Goal: Task Accomplishment & Management: Use online tool/utility

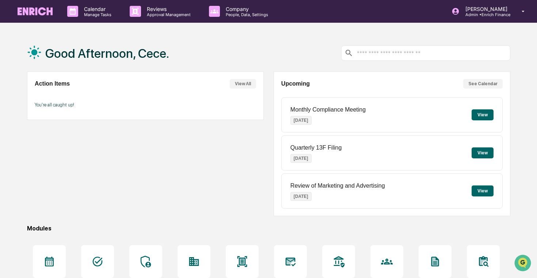
click at [168, 25] on div "Calendar Manage Tasks Reviews Approval Management Company People, Data, Setting…" at bounding box center [268, 177] width 537 height 354
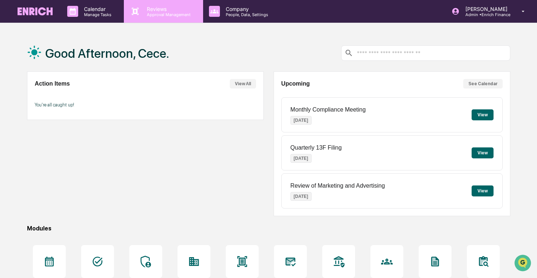
click at [183, 15] on p "Approval Management" at bounding box center [167, 14] width 53 height 5
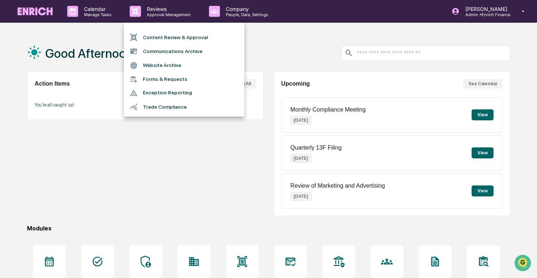
click at [183, 35] on li "Content Review & Approval" at bounding box center [184, 37] width 121 height 14
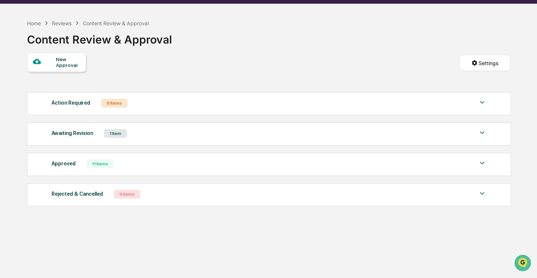
scroll to position [21, 0]
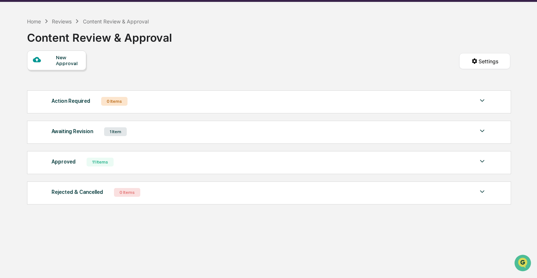
click at [202, 140] on div "Awaiting Revision 1 Item File Name Review Id Created Date Requested By Complian…" at bounding box center [269, 132] width 484 height 23
click at [205, 133] on div "Awaiting Revision 1 Item" at bounding box center [269, 131] width 435 height 10
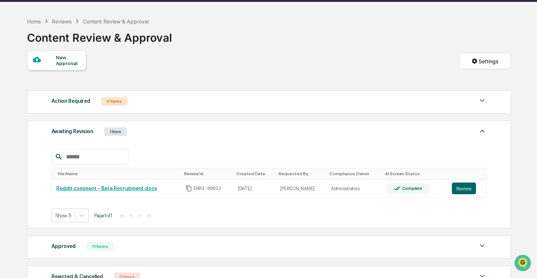
click at [205, 133] on div "Awaiting Revision 1 Item" at bounding box center [269, 131] width 435 height 10
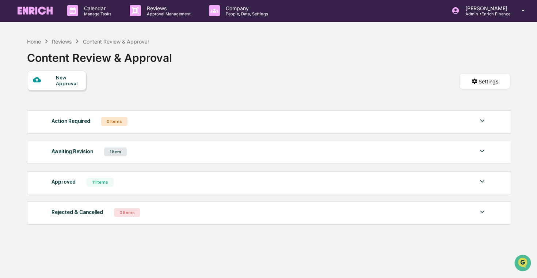
scroll to position [0, 0]
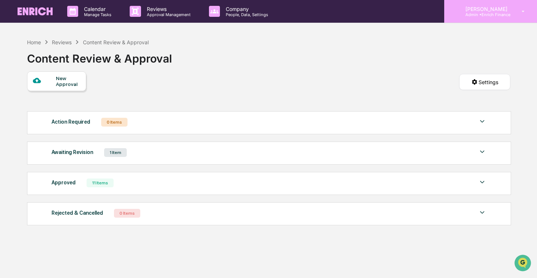
click at [459, 3] on div "[PERSON_NAME] Admin • Enrich Finance" at bounding box center [490, 11] width 93 height 23
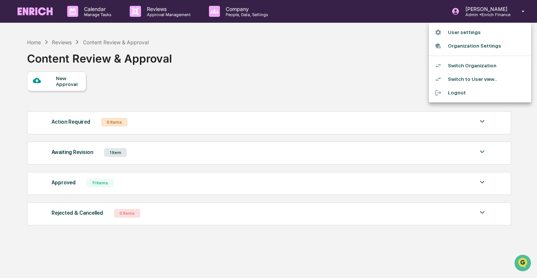
click at [461, 66] on li "Switch Organization" at bounding box center [480, 66] width 102 height 14
